Goal: Navigation & Orientation: Find specific page/section

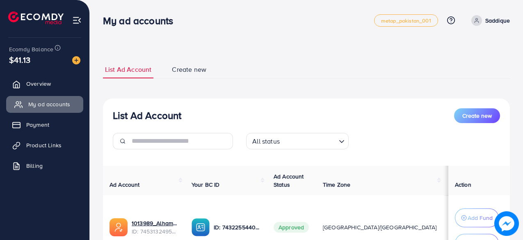
scroll to position [82, 0]
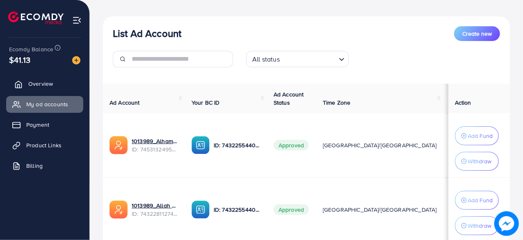
drag, startPoint x: 46, startPoint y: 103, endPoint x: 46, endPoint y: 88, distance: 14.8
click at [46, 103] on span "My ad accounts" at bounding box center [47, 104] width 42 height 8
click at [46, 82] on span "Overview" at bounding box center [40, 84] width 25 height 8
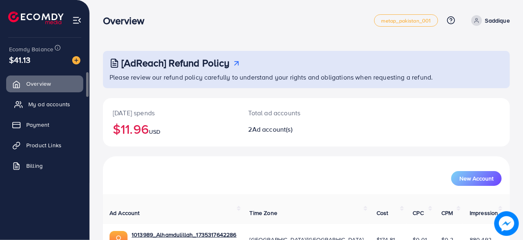
click at [69, 103] on span "My ad accounts" at bounding box center [49, 104] width 42 height 8
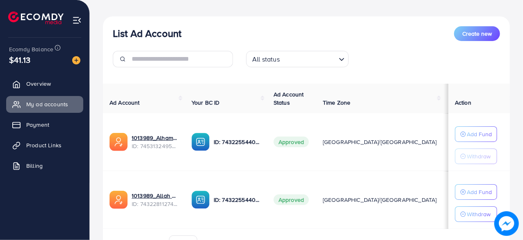
scroll to position [123, 0]
